Goal: Task Accomplishment & Management: Manage account settings

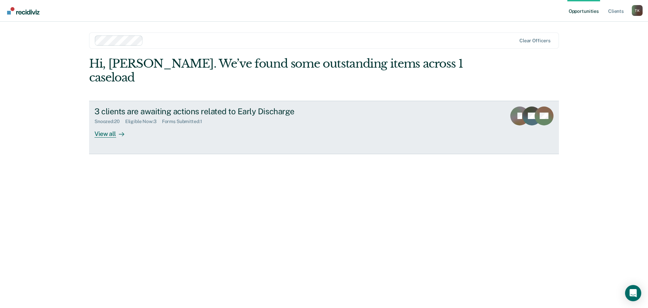
click at [105, 124] on div "View all" at bounding box center [114, 130] width 38 height 13
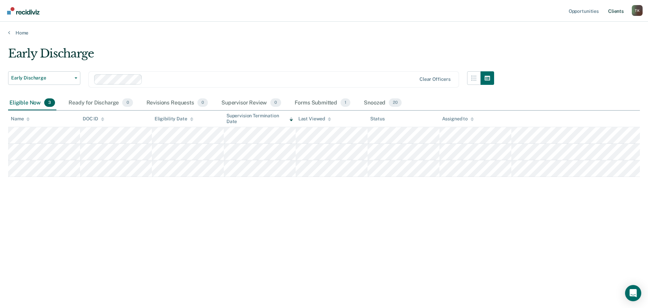
click at [616, 11] on link "Client s" at bounding box center [616, 11] width 18 height 22
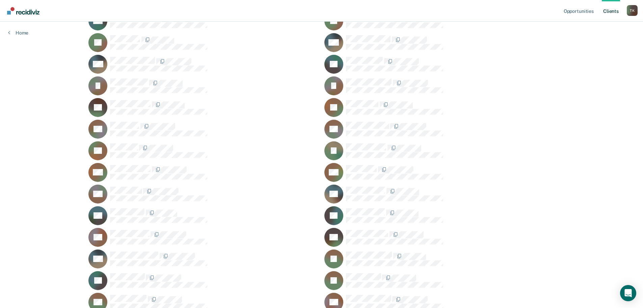
scroll to position [319, 0]
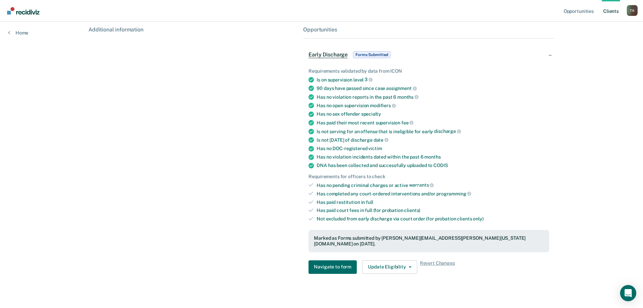
scroll to position [106, 0]
click at [408, 259] on button "Update Eligibility" at bounding box center [389, 266] width 55 height 14
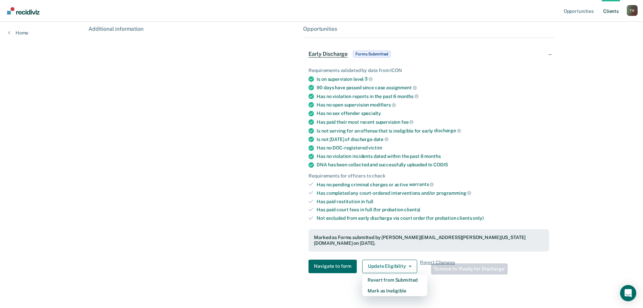
click at [565, 259] on div "Opportunities Client s [PERSON_NAME] T K Profile How it works Log Out Home EM C…" at bounding box center [321, 103] width 643 height 419
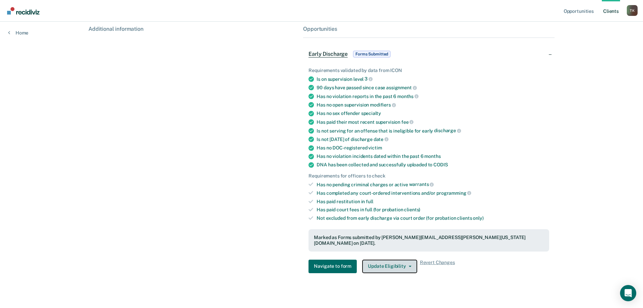
click at [409, 265] on icon "button" at bounding box center [410, 265] width 3 height 1
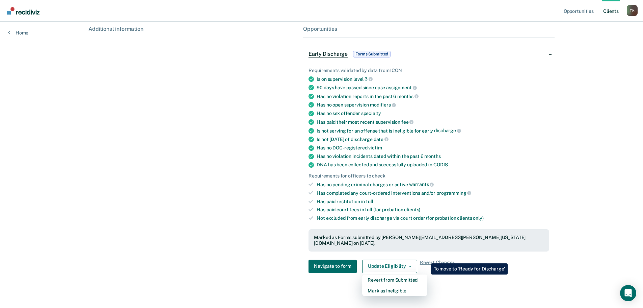
click at [378, 53] on span "Forms Submitted" at bounding box center [371, 54] width 37 height 7
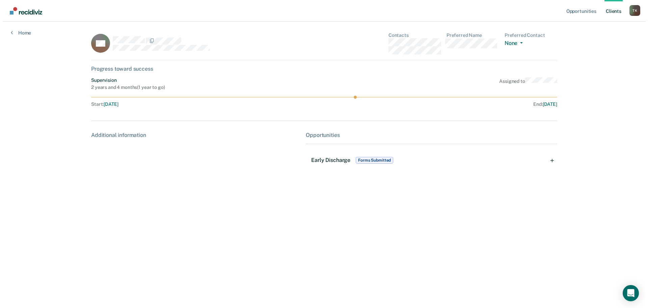
scroll to position [0, 0]
click at [19, 32] on link "Home" at bounding box center [18, 33] width 20 height 6
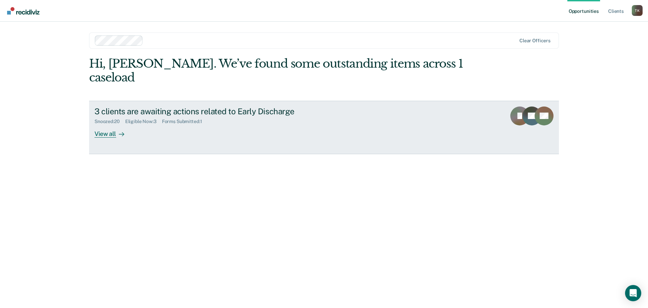
click at [105, 124] on div "View all" at bounding box center [114, 130] width 38 height 13
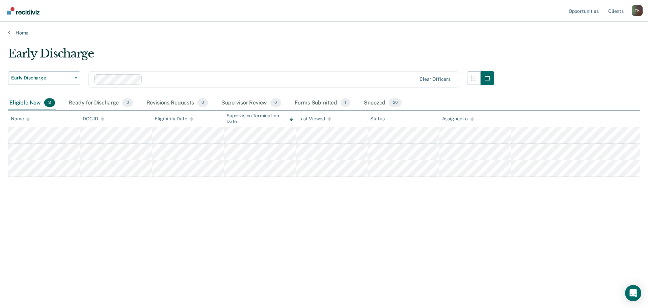
click at [637, 11] on div "T K" at bounding box center [637, 10] width 11 height 11
click at [639, 11] on div "T K" at bounding box center [637, 10] width 11 height 11
click at [598, 44] on link "Log Out" at bounding box center [610, 45] width 54 height 6
